Goal: Book appointment/travel/reservation

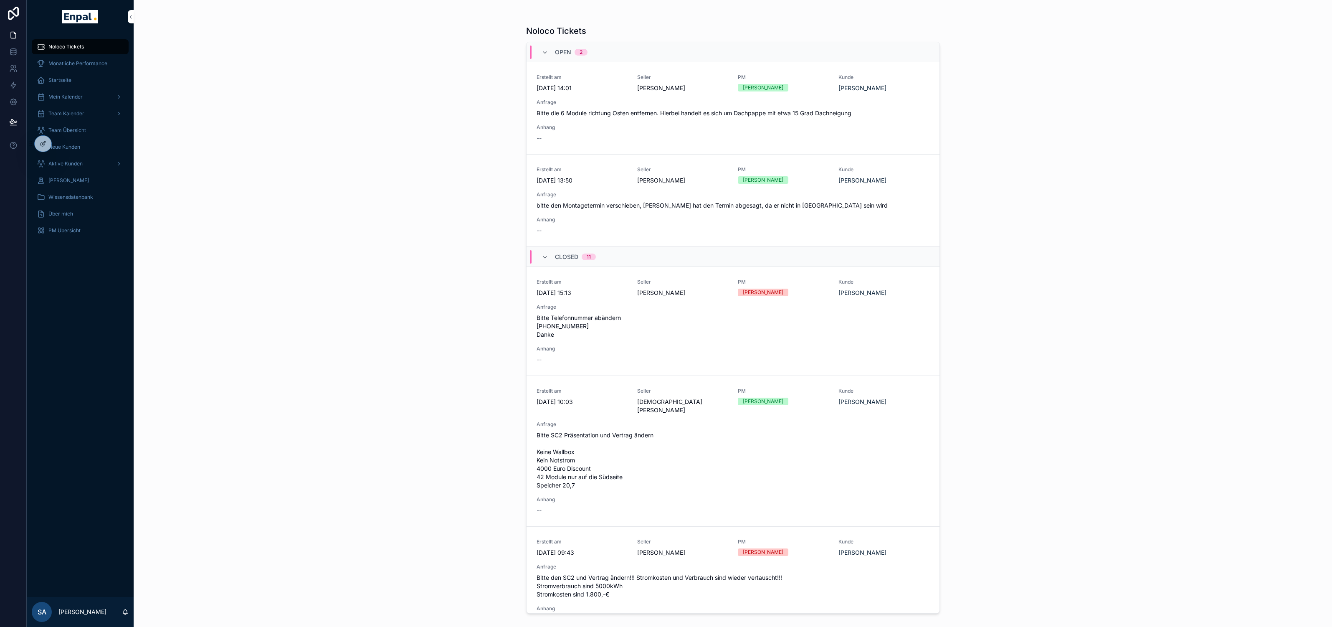
click at [0, 0] on icon at bounding box center [0, 0] width 0 height 0
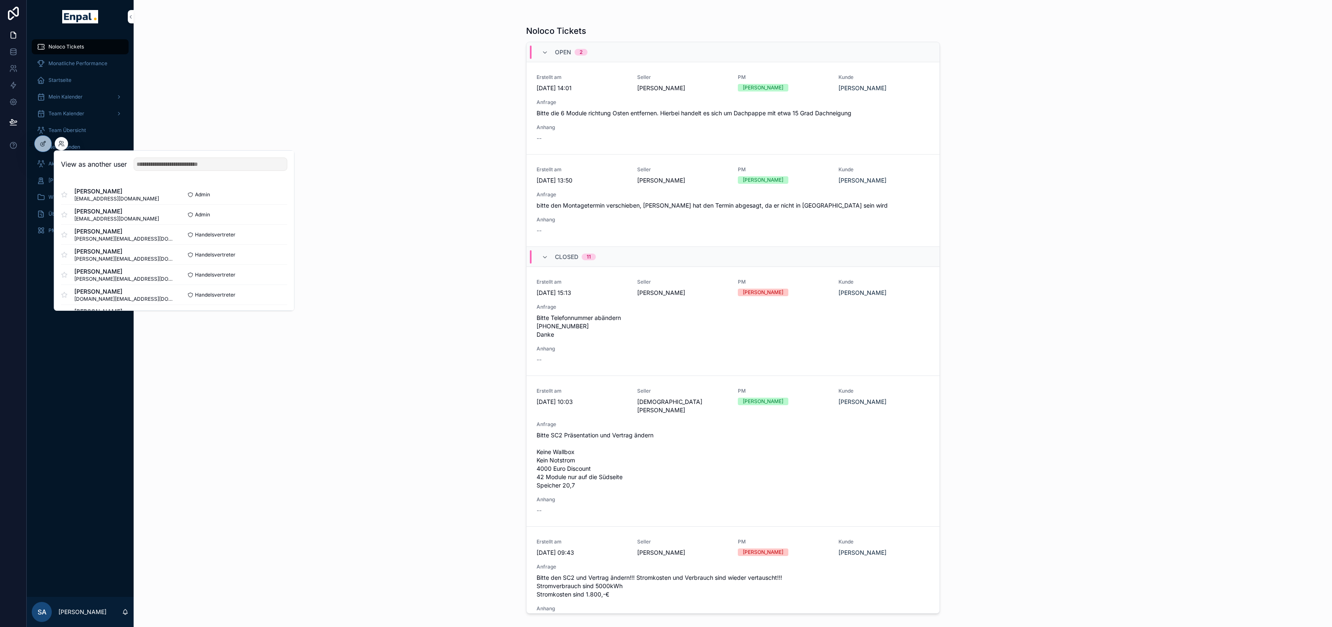
scroll to position [506, 0]
click at [193, 165] on input "text" at bounding box center [211, 163] width 154 height 13
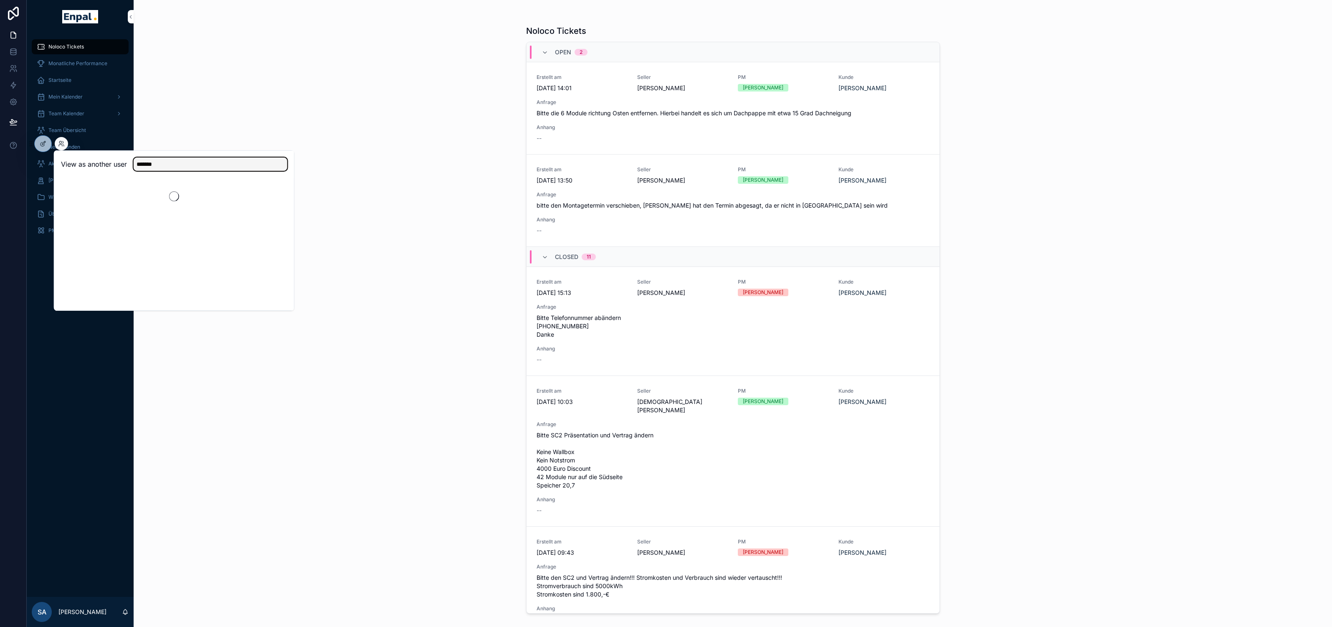
scroll to position [0, 0]
type input "*******"
click at [0, 0] on button "Select" at bounding box center [0, 0] width 0 height 0
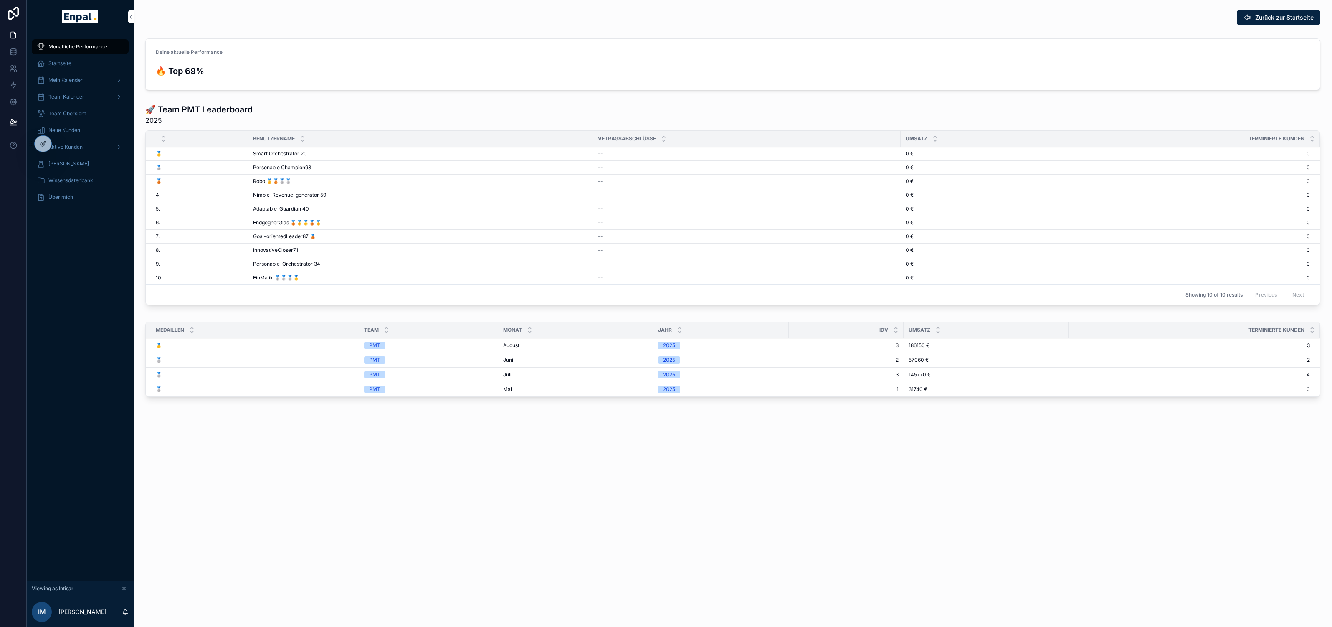
click at [79, 129] on span "Neue Kunden" at bounding box center [64, 130] width 32 height 7
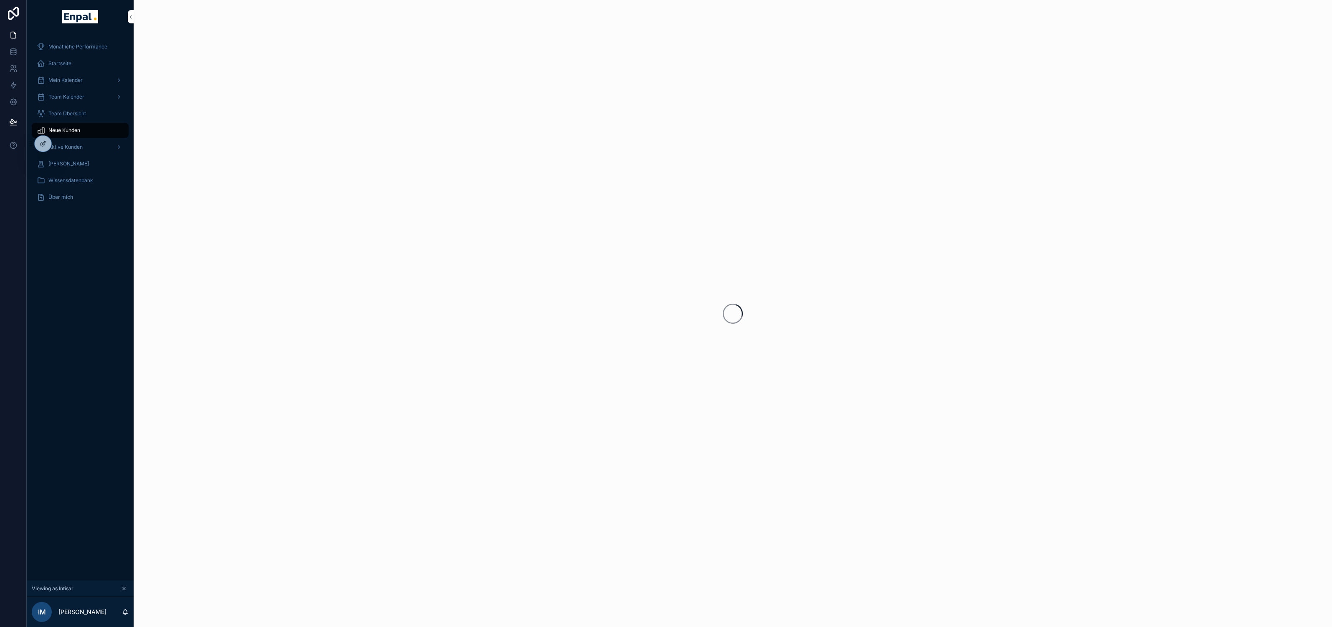
click at [78, 146] on span "Aktive Kunden" at bounding box center [65, 147] width 34 height 7
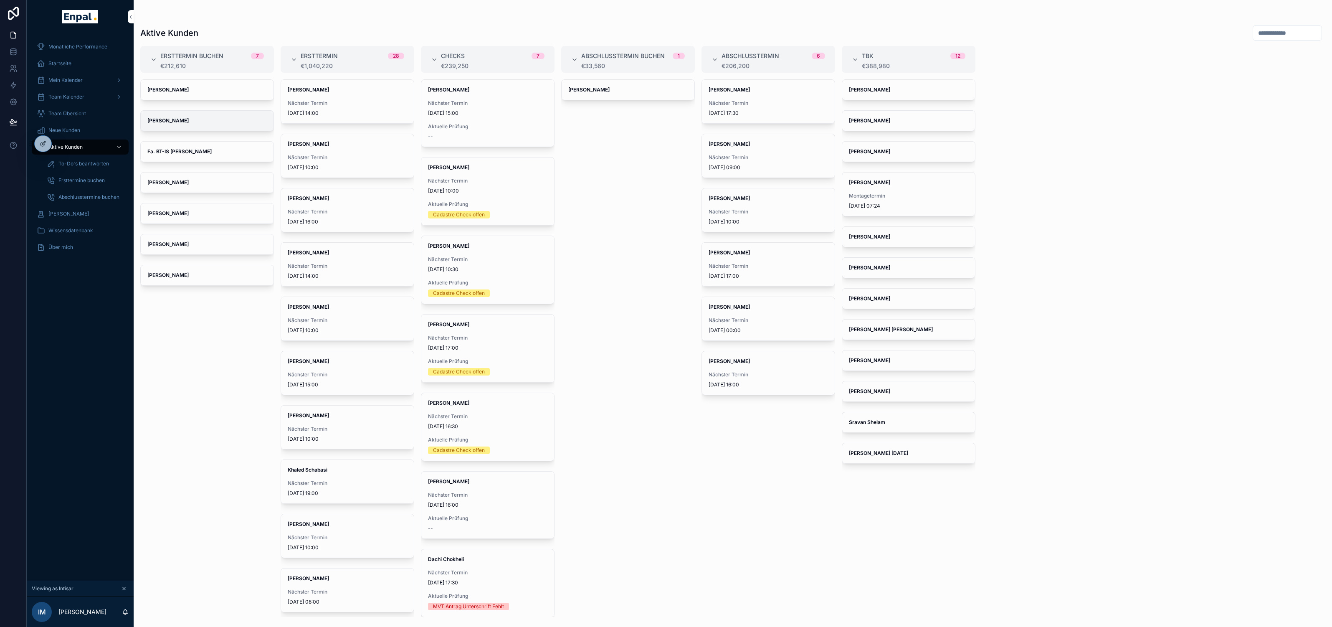
click at [213, 119] on span "[PERSON_NAME]" at bounding box center [206, 120] width 119 height 7
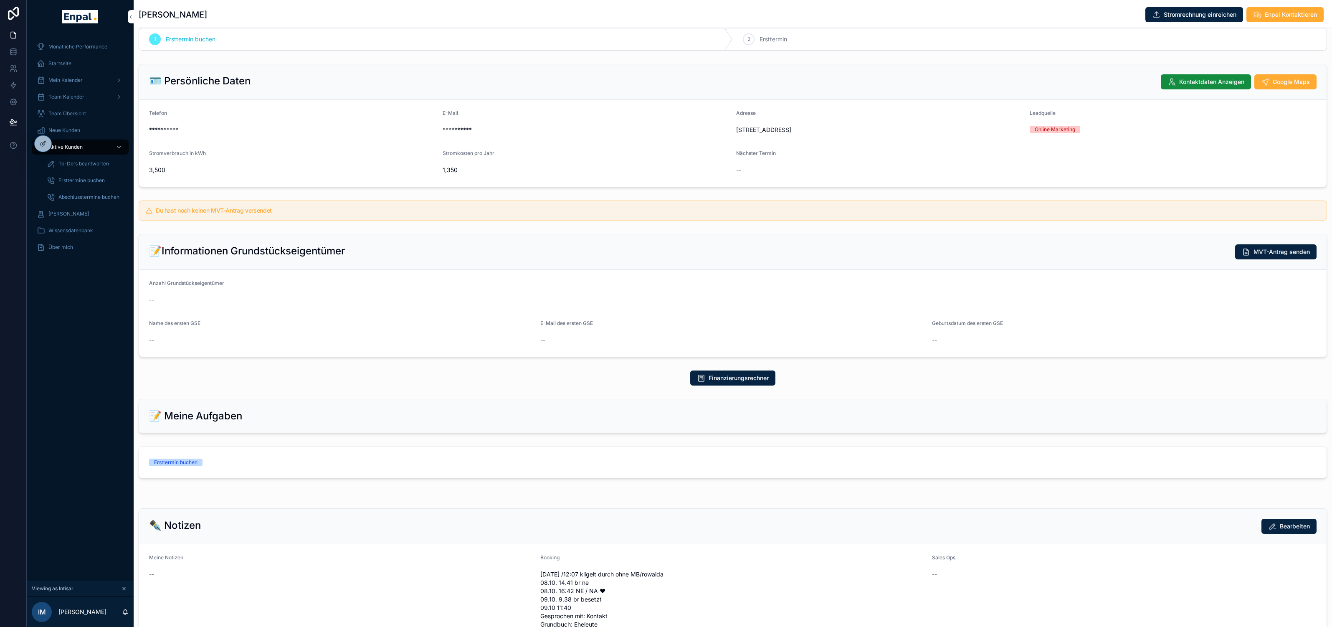
scroll to position [15, 0]
click at [198, 464] on link "Ersttermin buchen" at bounding box center [733, 460] width 1188 height 31
